Goal: Navigation & Orientation: Find specific page/section

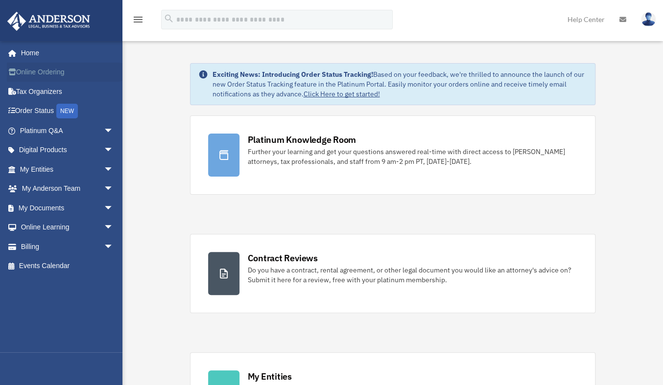
click at [50, 72] on link "Online Ordering" at bounding box center [67, 73] width 121 height 20
click at [34, 247] on link "Billing arrow_drop_down" at bounding box center [67, 247] width 121 height 20
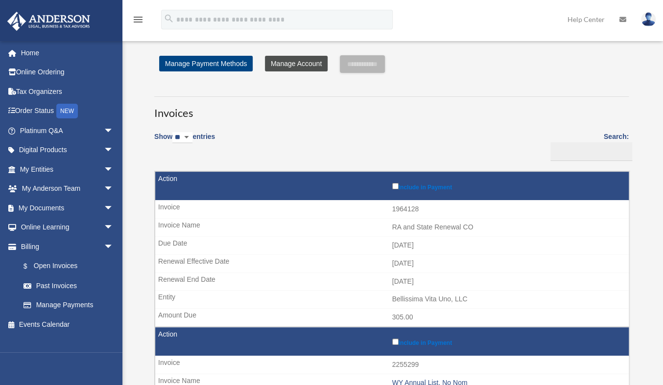
click at [298, 62] on link "Manage Account" at bounding box center [296, 64] width 63 height 16
